Goal: Task Accomplishment & Management: Manage account settings

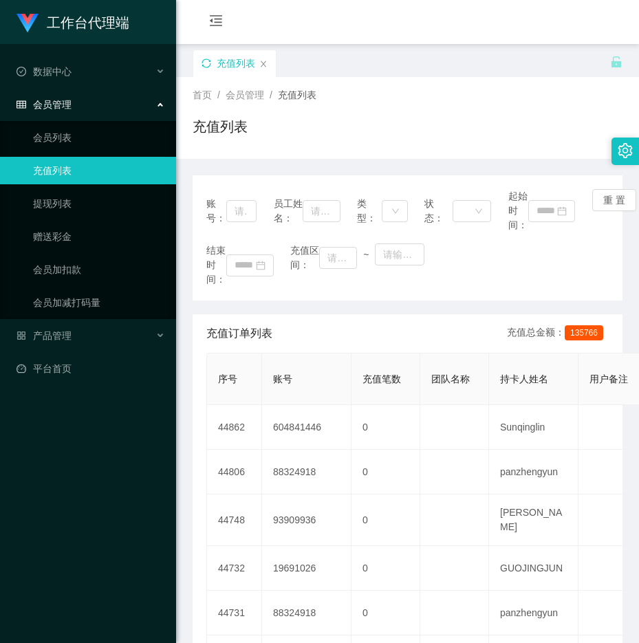
click at [206, 65] on icon "图标: sync" at bounding box center [207, 63] width 10 height 10
click at [210, 58] on icon "图标: sync" at bounding box center [207, 63] width 10 height 10
drag, startPoint x: 86, startPoint y: 101, endPoint x: 83, endPoint y: 111, distance: 10.7
click at [86, 102] on div "会员管理" at bounding box center [88, 105] width 176 height 28
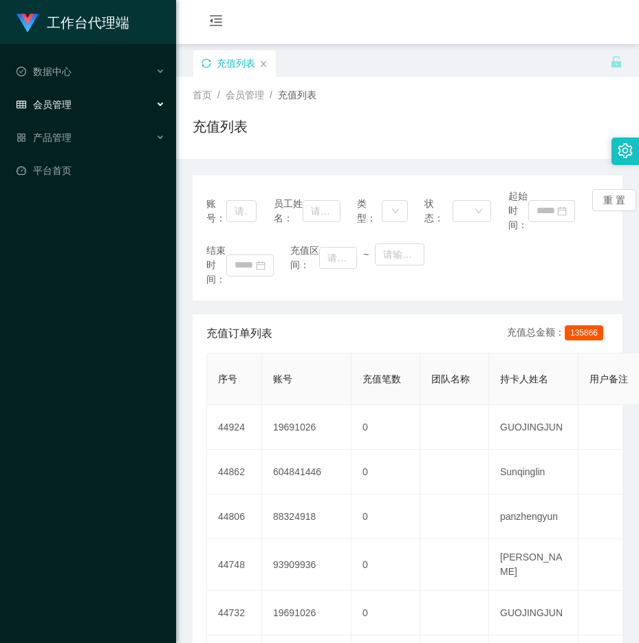
click at [74, 106] on div "会员管理" at bounding box center [88, 105] width 176 height 28
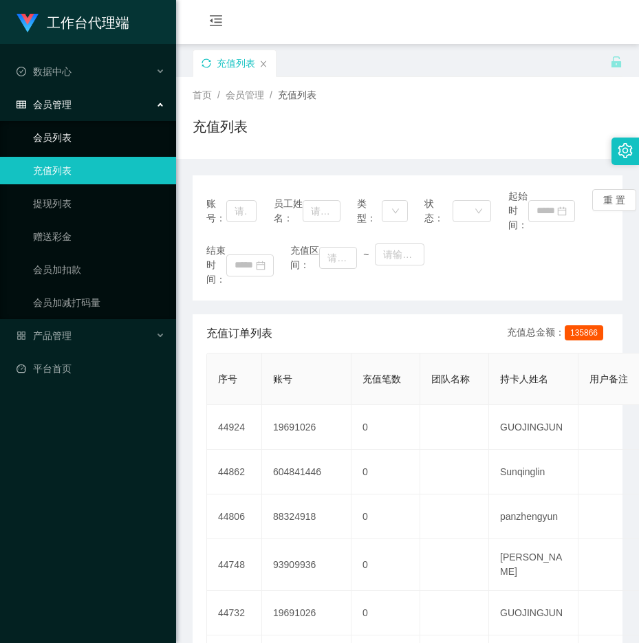
click at [67, 140] on link "会员列表" at bounding box center [99, 138] width 132 height 28
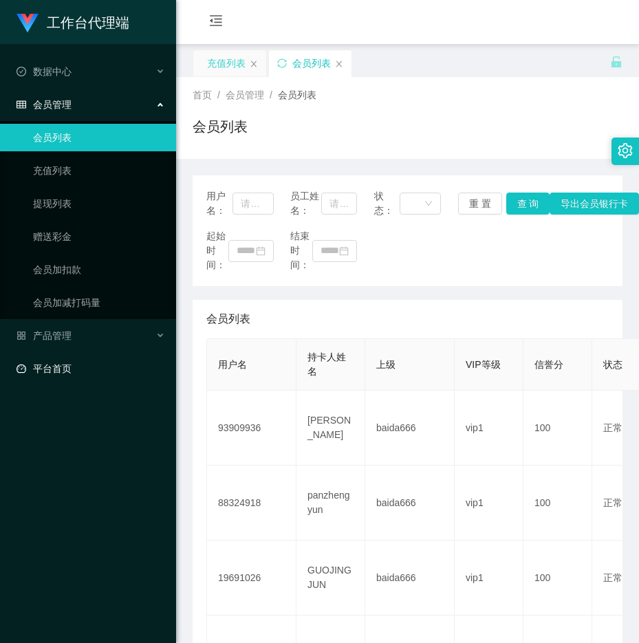
click at [72, 360] on link "平台首页" at bounding box center [91, 369] width 149 height 28
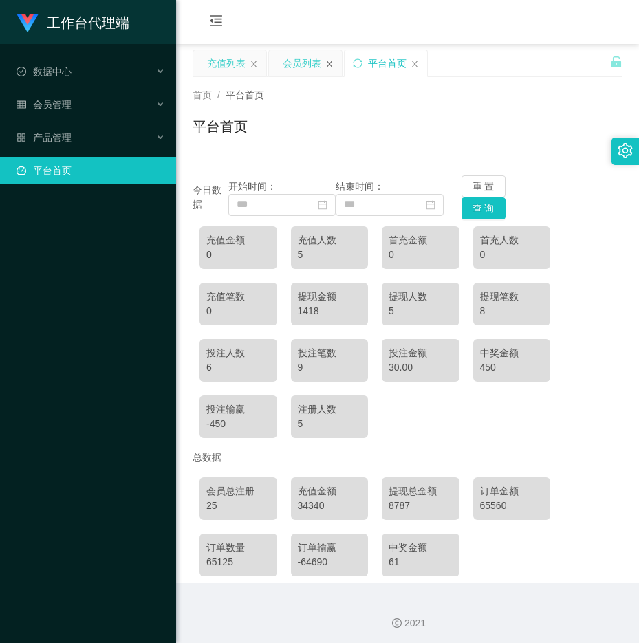
click at [332, 65] on icon "图标: close" at bounding box center [329, 64] width 8 height 8
click at [257, 62] on icon "图标: close" at bounding box center [254, 64] width 8 height 8
click at [480, 205] on button "查 询" at bounding box center [484, 208] width 44 height 22
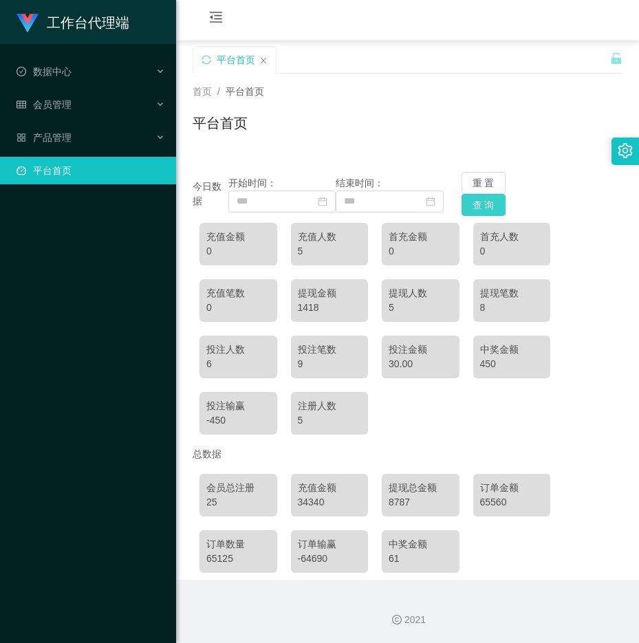
scroll to position [4, 0]
